Goal: Information Seeking & Learning: Learn about a topic

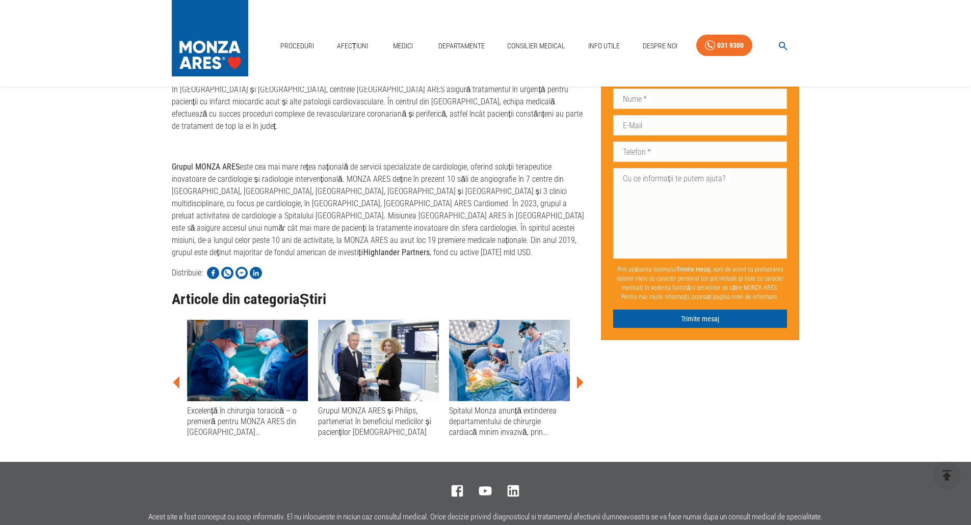
scroll to position [899, 0]
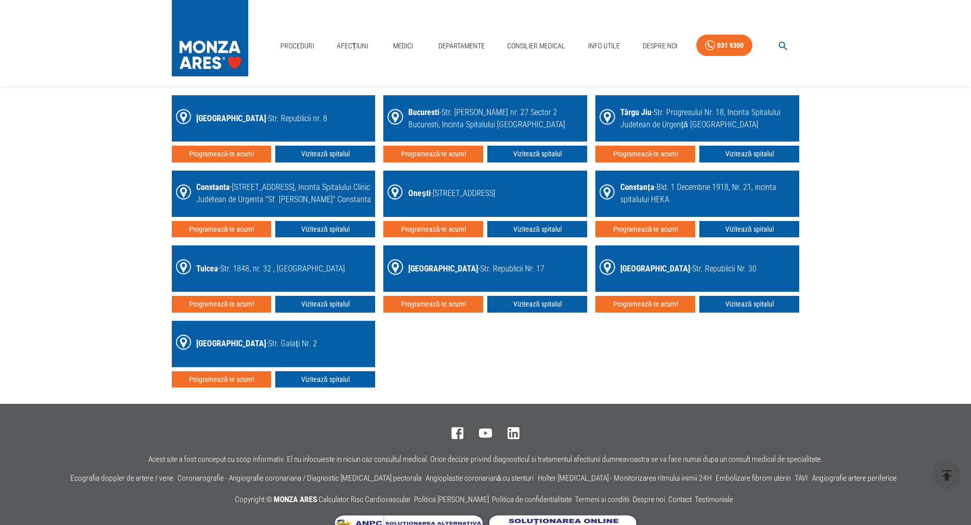
scroll to position [1482, 0]
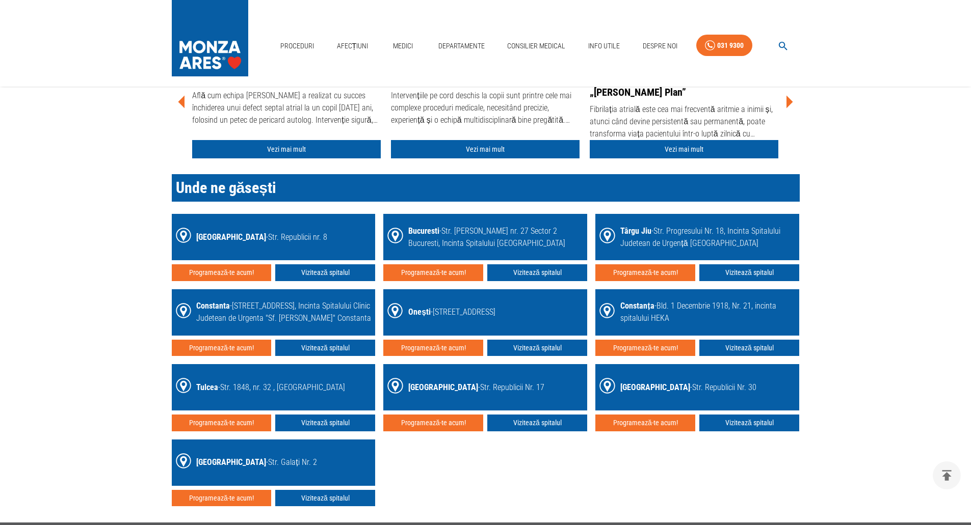
click at [581, 483] on div "[GEOGRAPHIC_DATA] - Str. Republicii nr. 8 Programează-te acum! Vizitează spital…" at bounding box center [482, 356] width 636 height 301
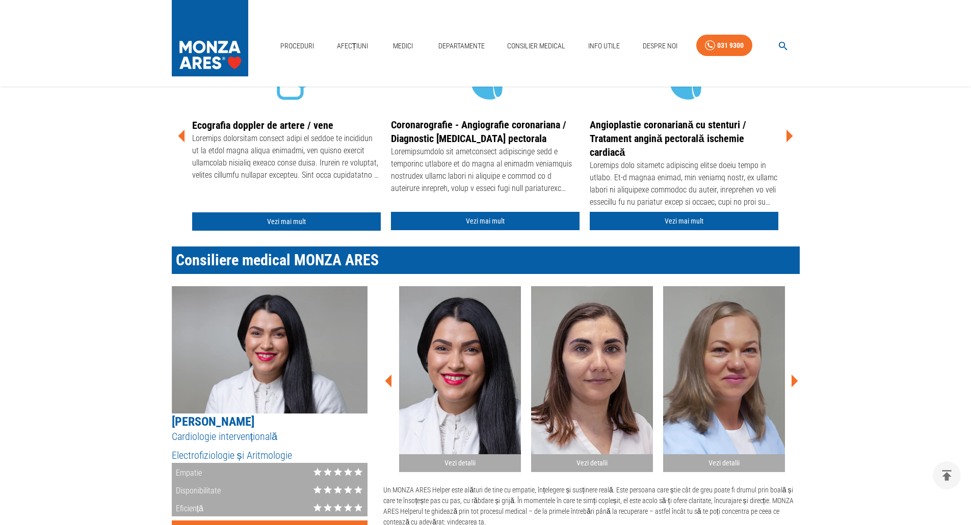
scroll to position [463, 0]
click at [449, 44] on link "Departamente" at bounding box center [461, 46] width 55 height 21
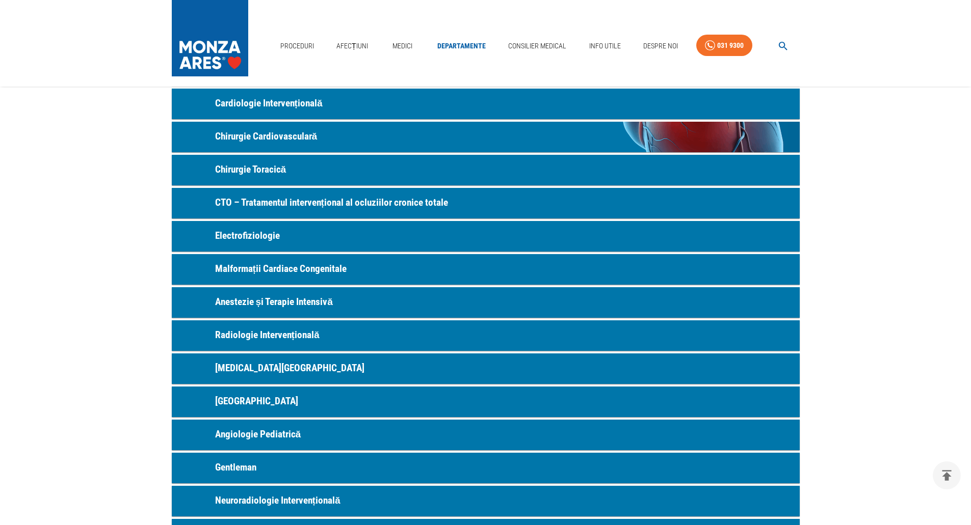
scroll to position [204, 0]
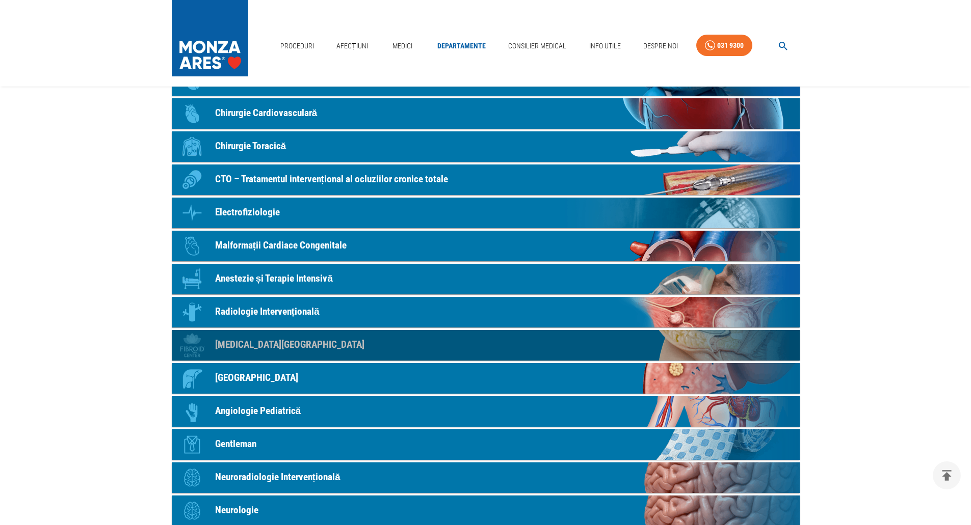
click at [236, 341] on p "[MEDICAL_DATA][GEOGRAPHIC_DATA]" at bounding box center [289, 345] width 149 height 15
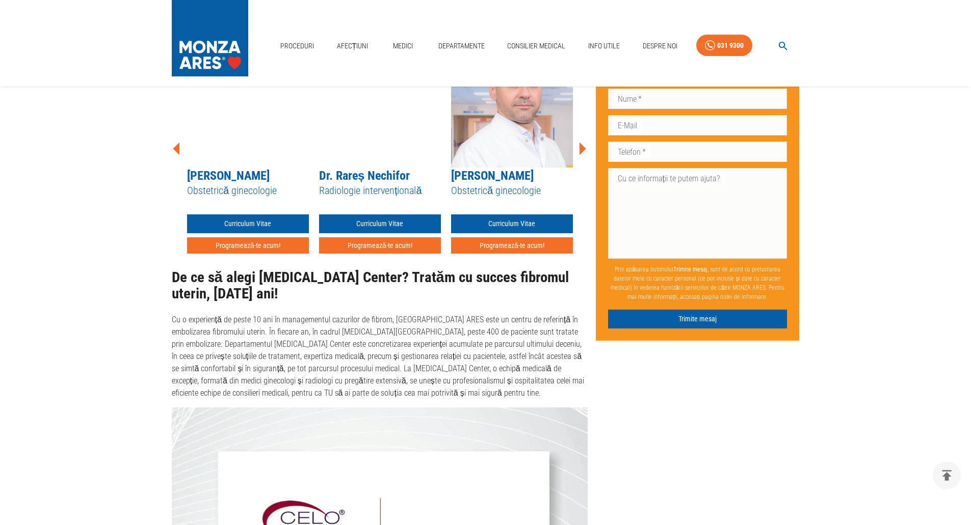
scroll to position [611, 0]
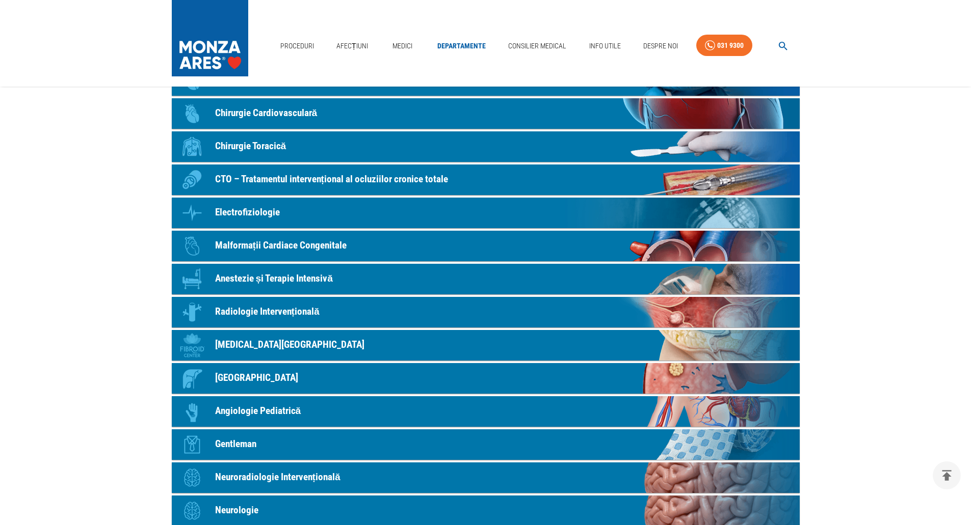
scroll to position [463, 0]
